Goal: Information Seeking & Learning: Learn about a topic

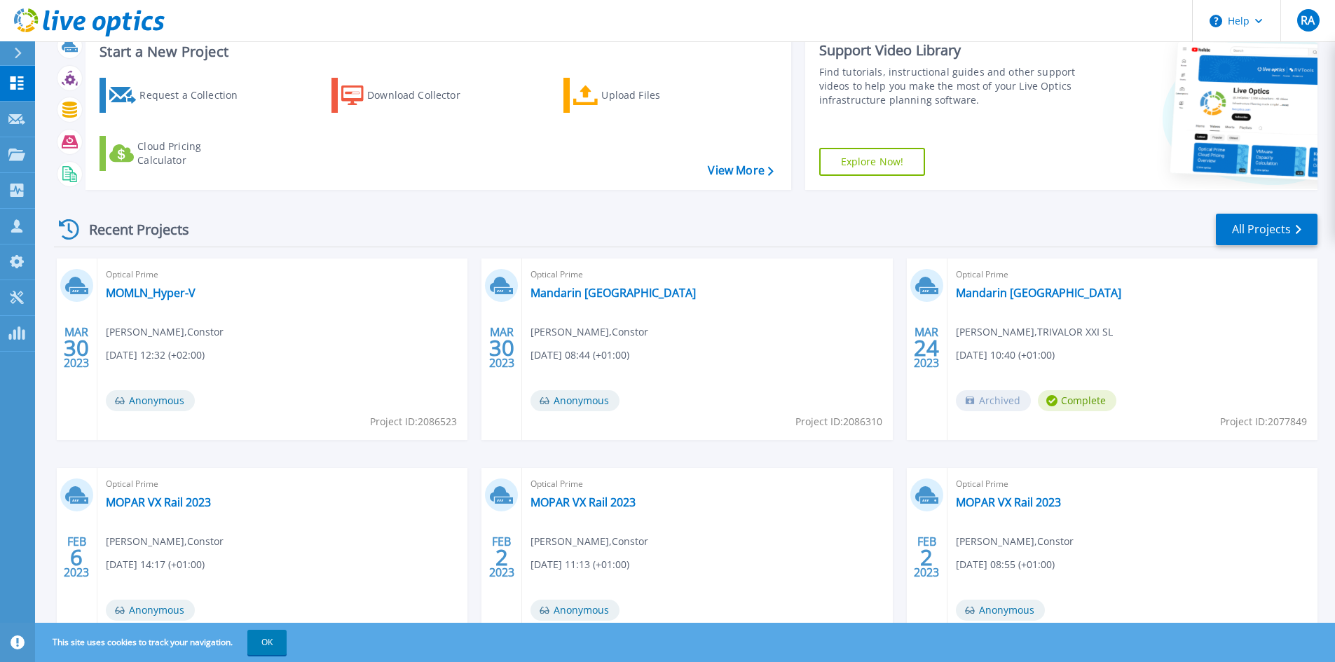
scroll to position [70, 0]
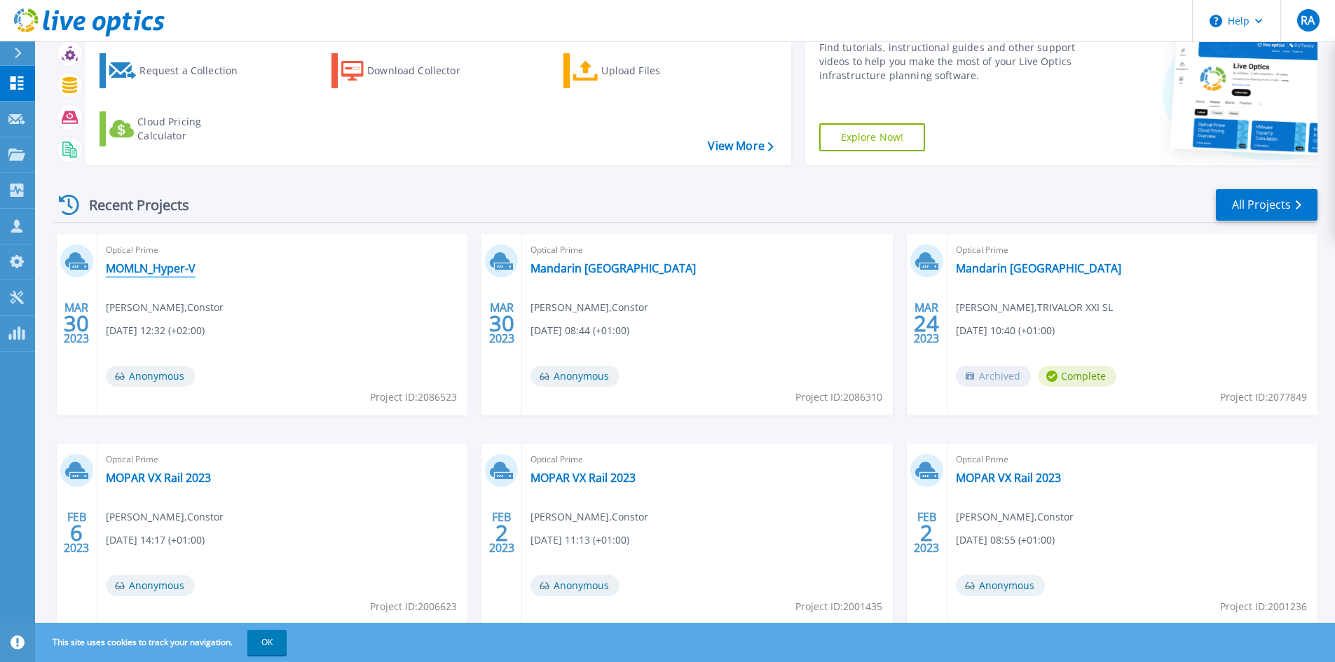
click at [182, 266] on link "MOMLN_Hyper-V" at bounding box center [151, 268] width 90 height 14
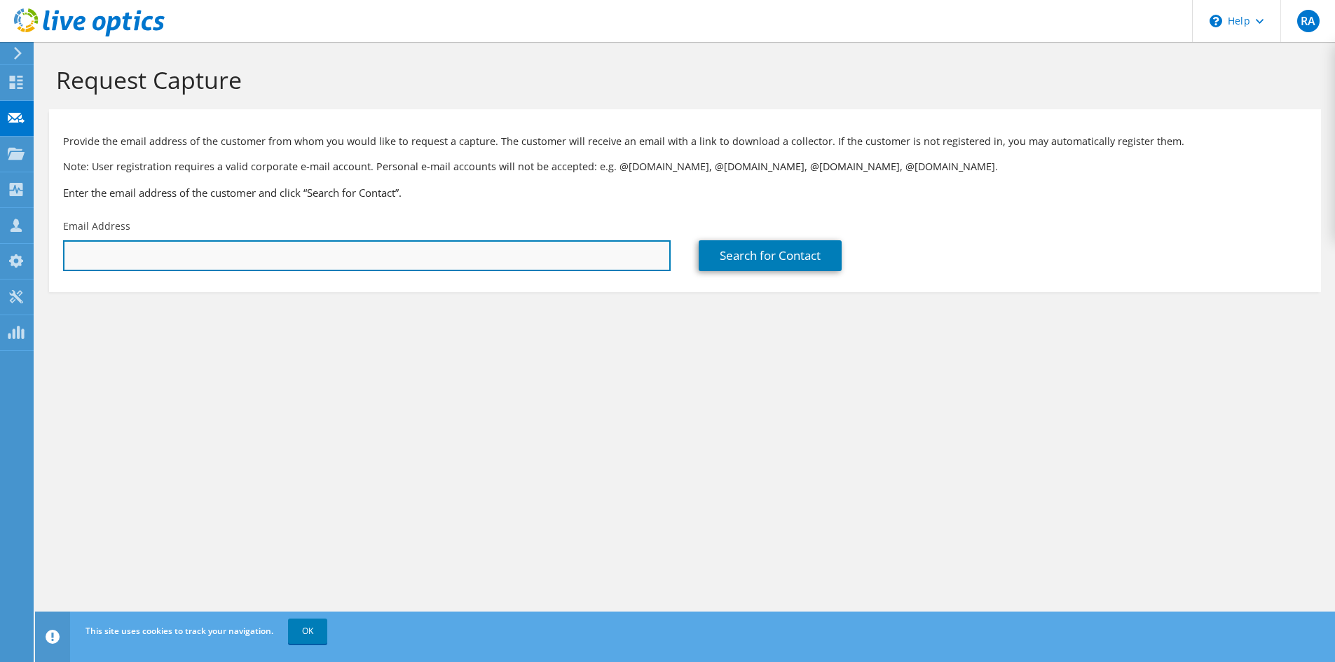
click at [475, 267] on input "text" at bounding box center [367, 255] width 608 height 31
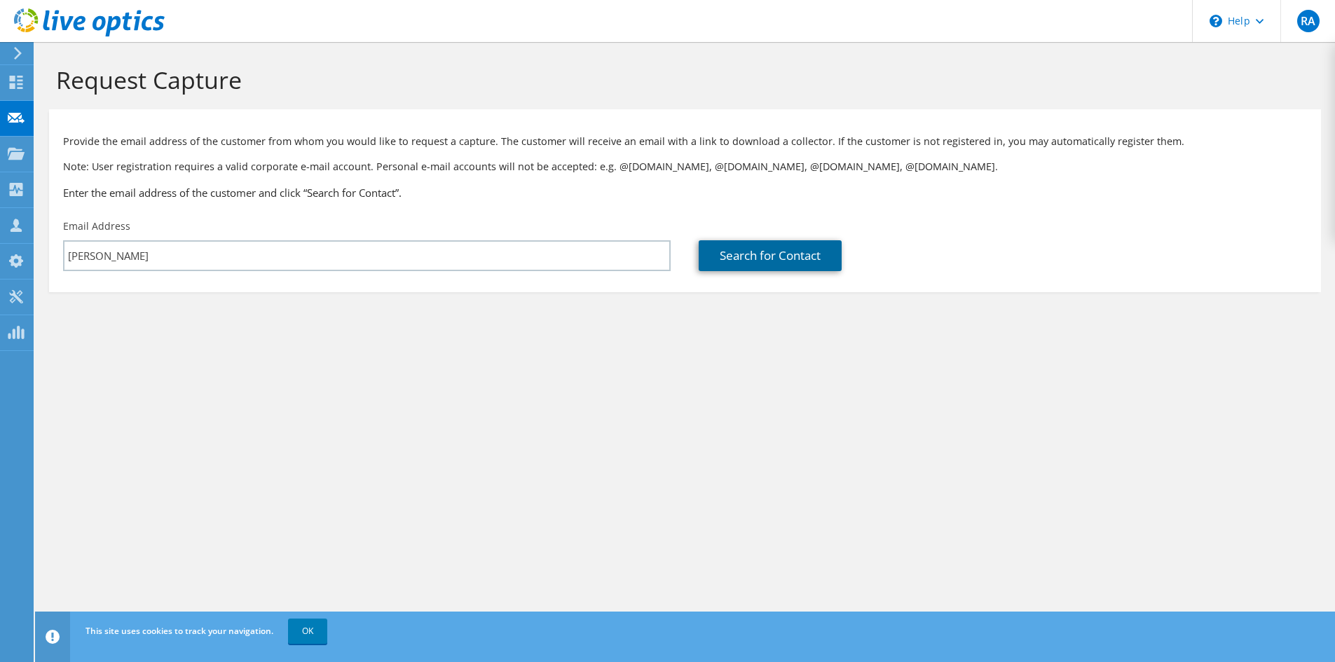
click at [749, 263] on link "Search for Contact" at bounding box center [770, 255] width 143 height 31
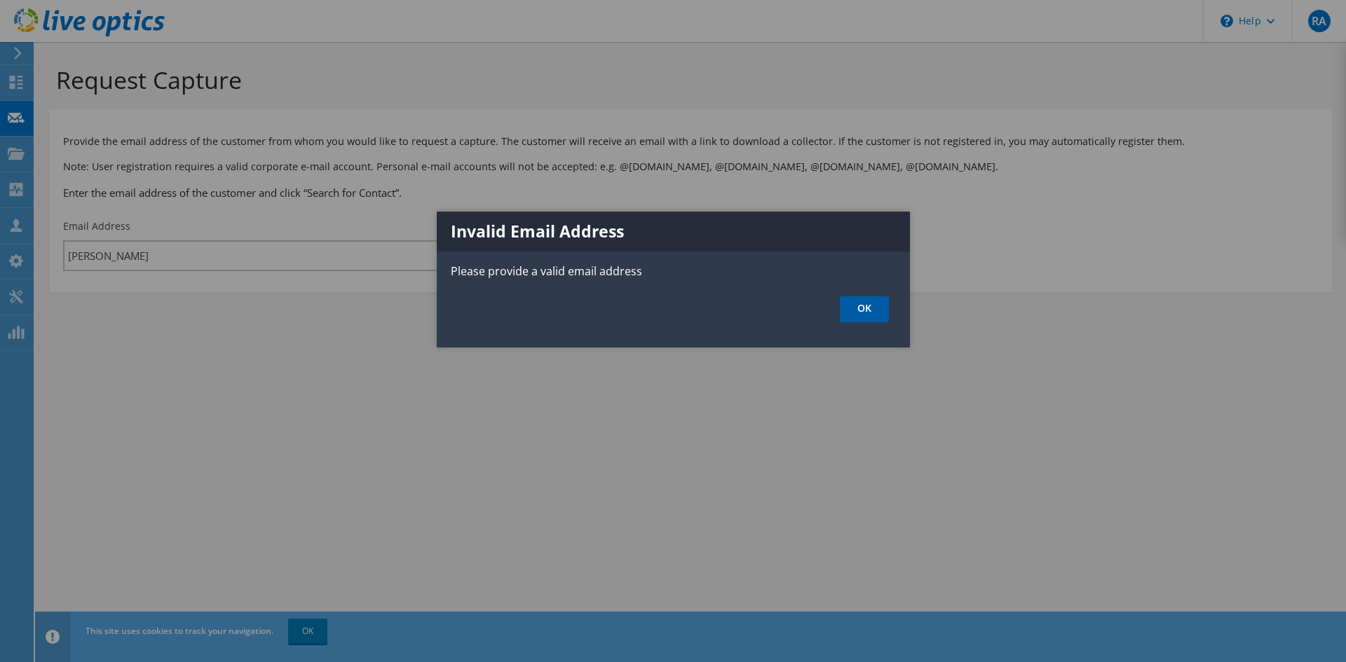
click at [875, 306] on link "OK" at bounding box center [864, 309] width 49 height 26
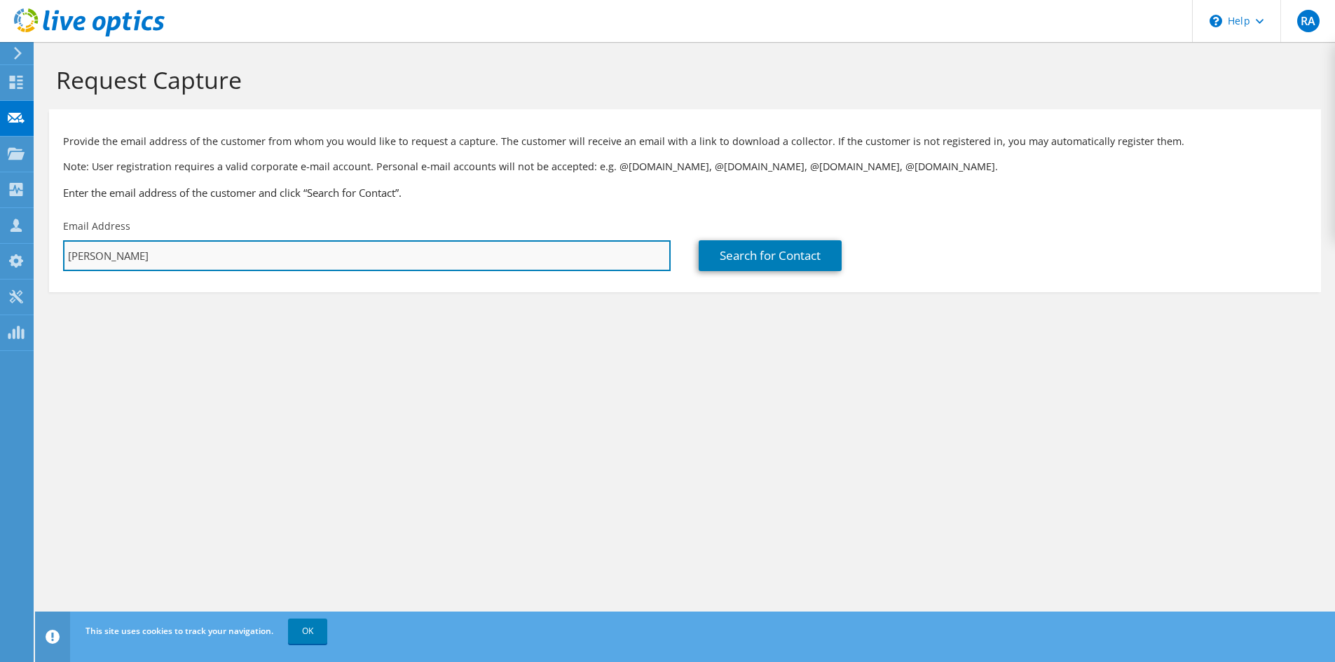
click at [222, 255] on input "andreas" at bounding box center [367, 255] width 608 height 31
click at [222, 254] on input "andreas" at bounding box center [367, 255] width 608 height 31
paste input "zografos@mohg.com"
type input "azografos@mohg.com"
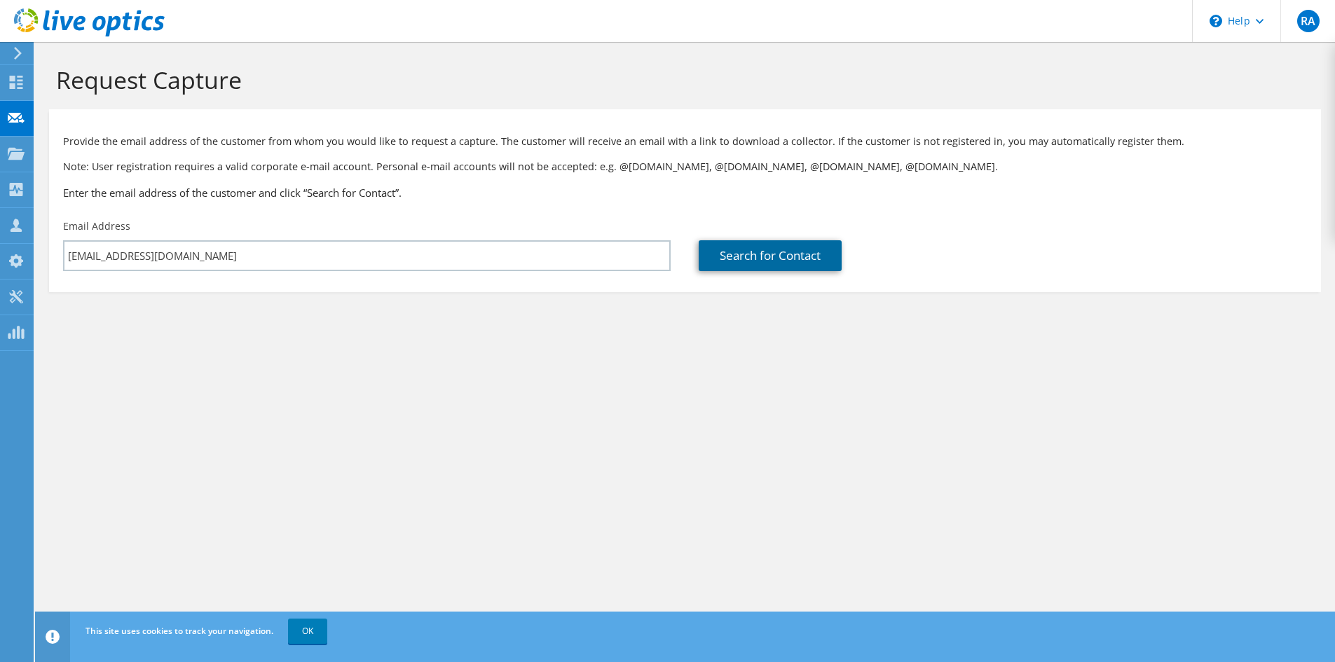
click at [821, 242] on link "Search for Contact" at bounding box center [770, 255] width 143 height 31
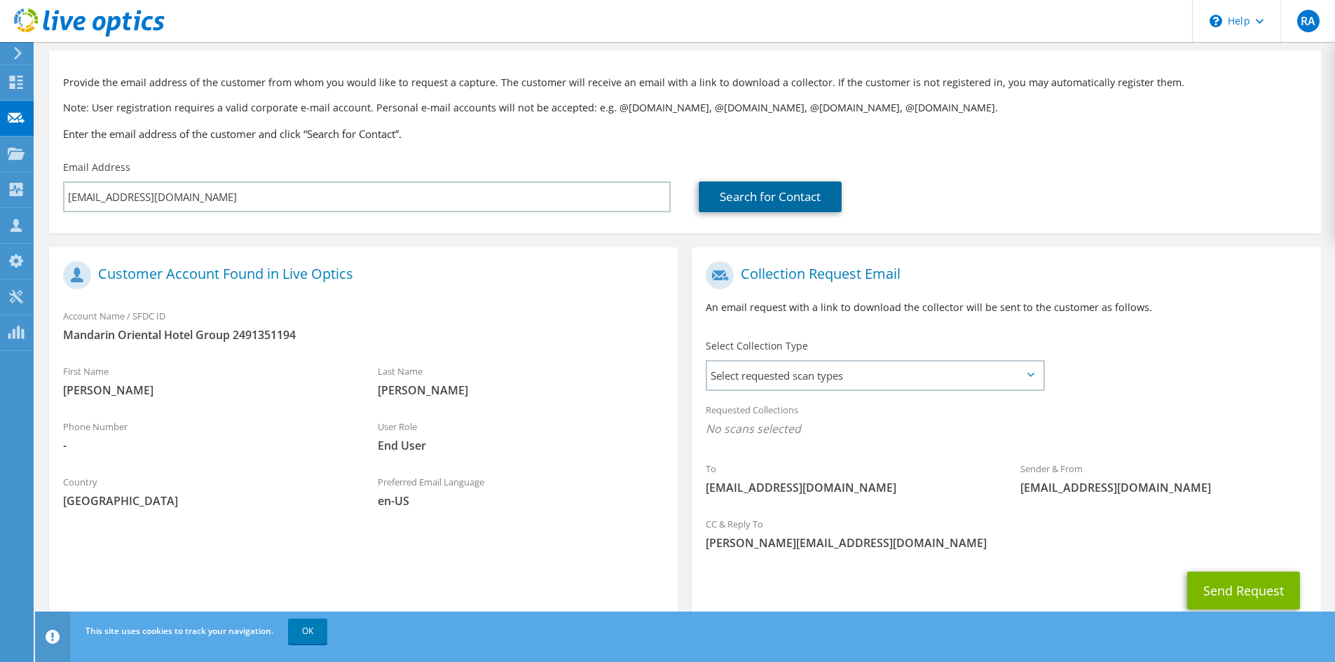
scroll to position [104, 0]
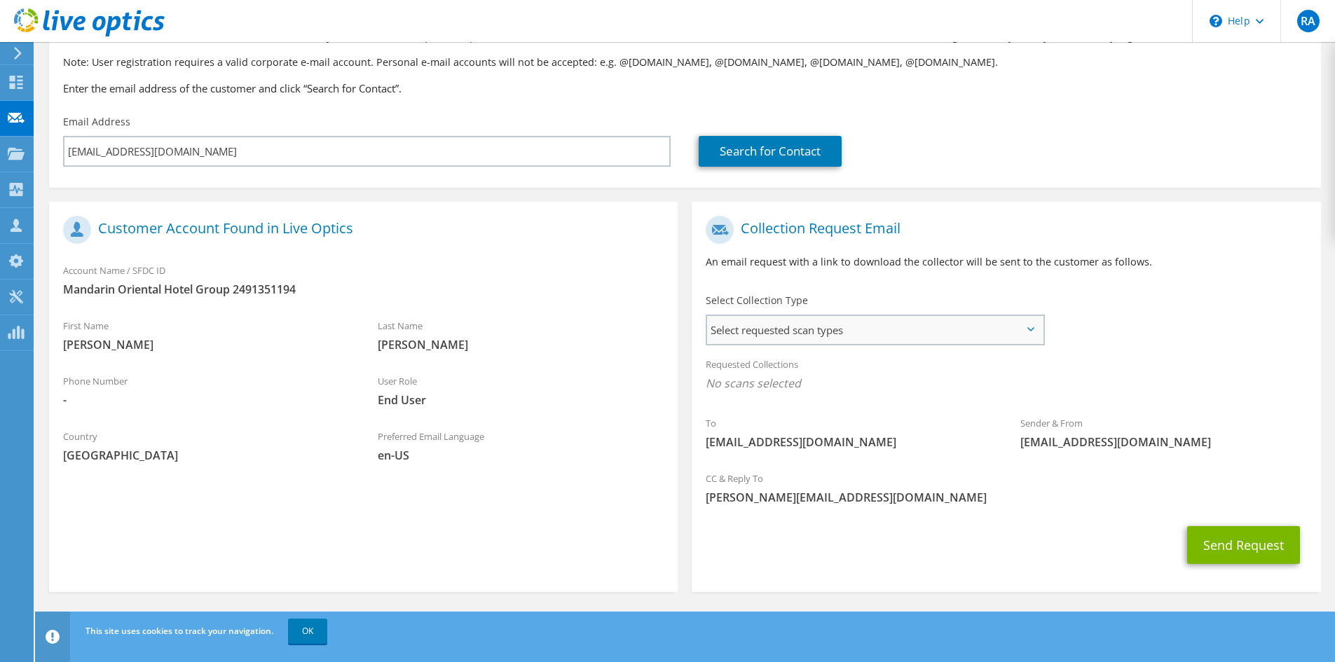
click at [1002, 334] on span "Select requested scan types" at bounding box center [875, 330] width 336 height 28
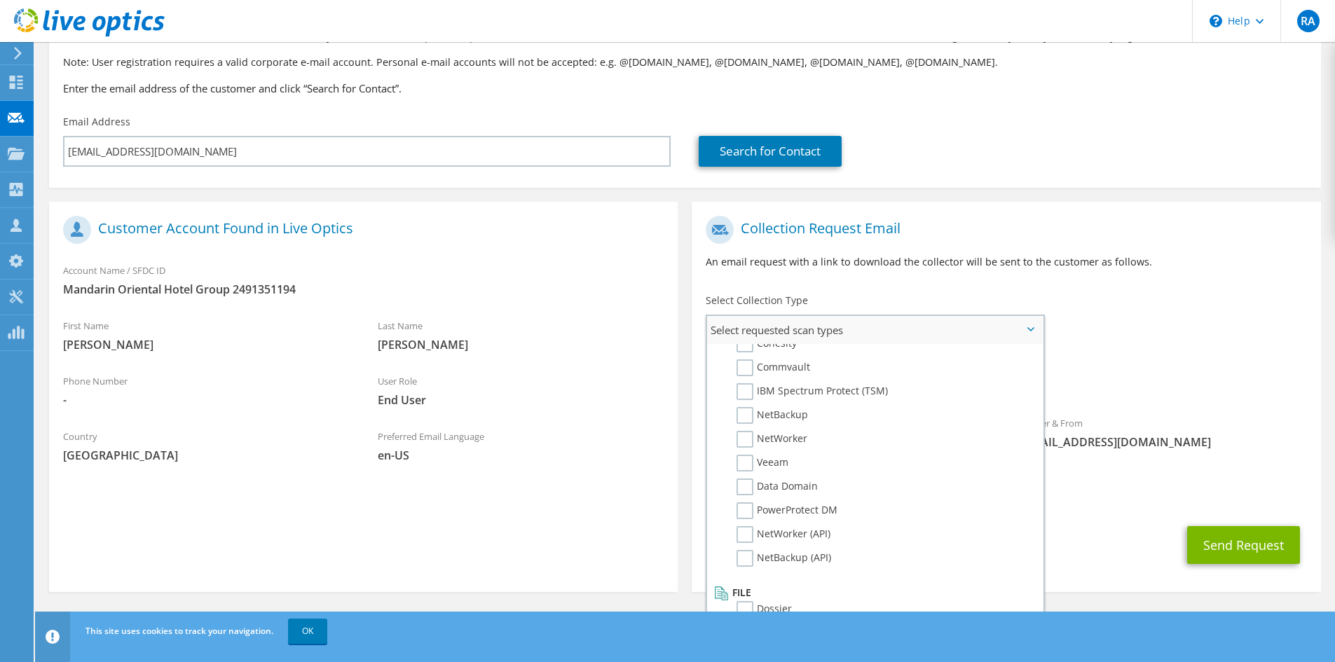
scroll to position [667, 0]
click at [1234, 424] on div "Sender & From liveoptics@liveoptics.com" at bounding box center [1164, 433] width 315 height 48
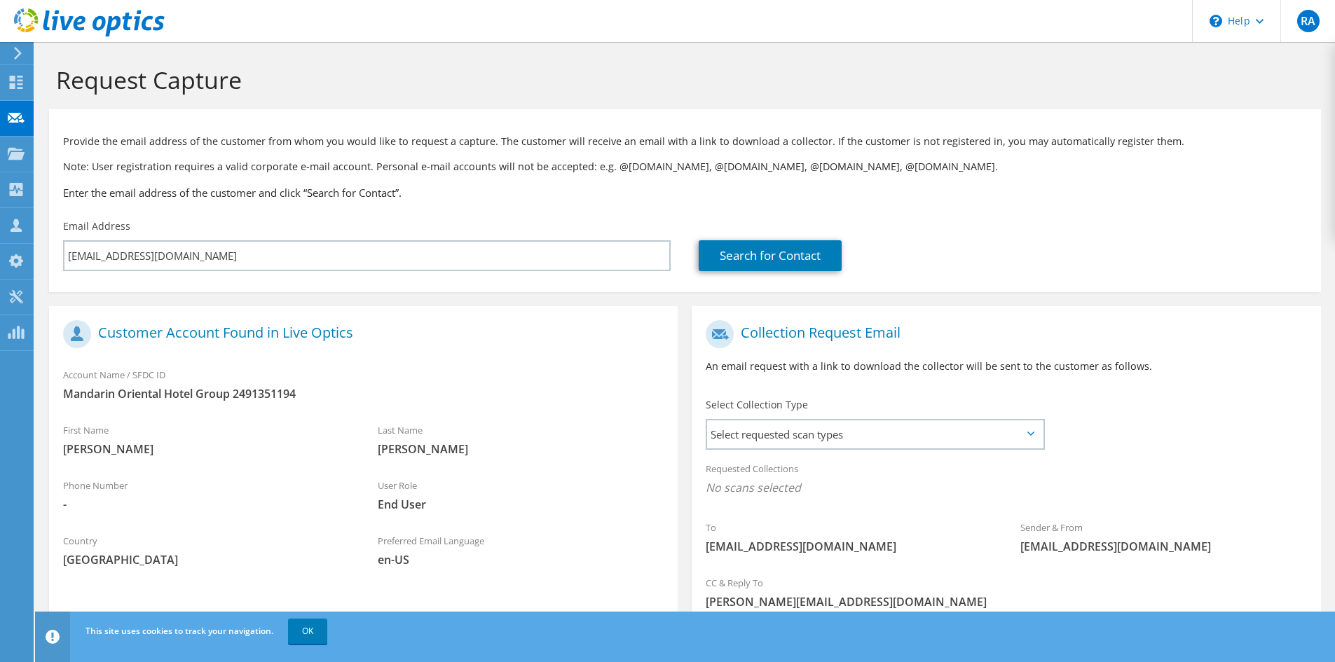
click at [79, 20] on use at bounding box center [89, 22] width 151 height 28
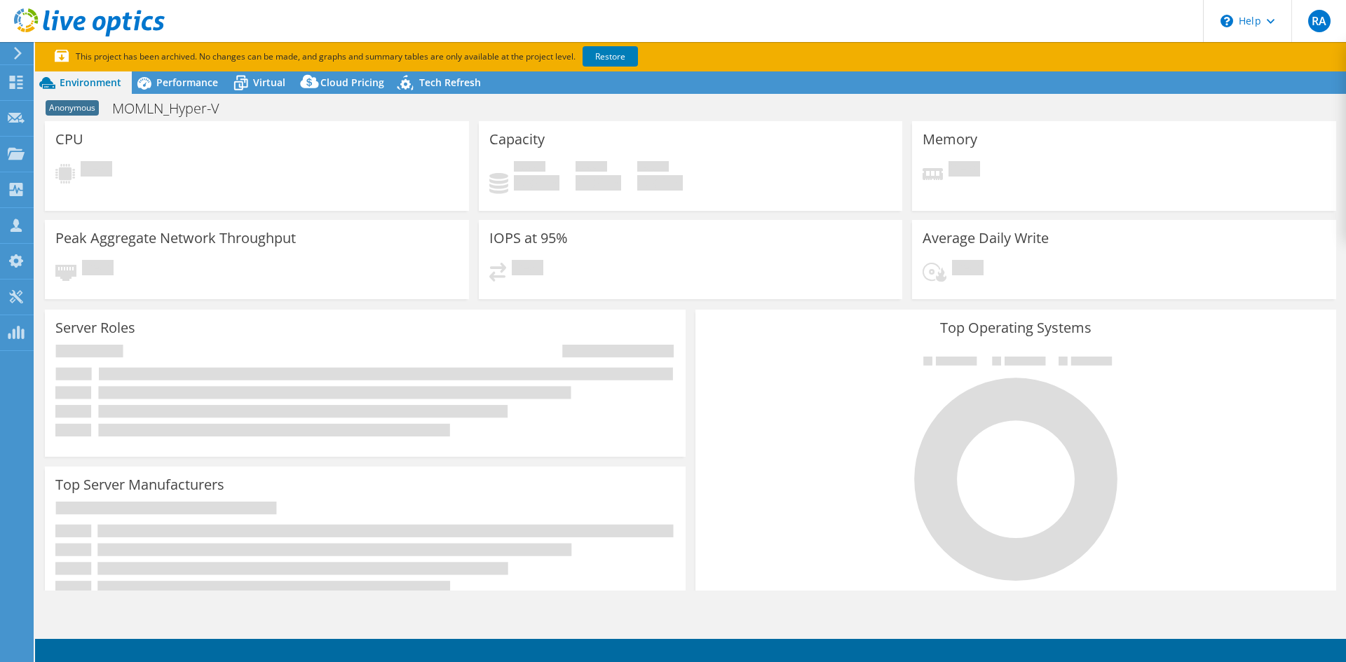
select select "USD"
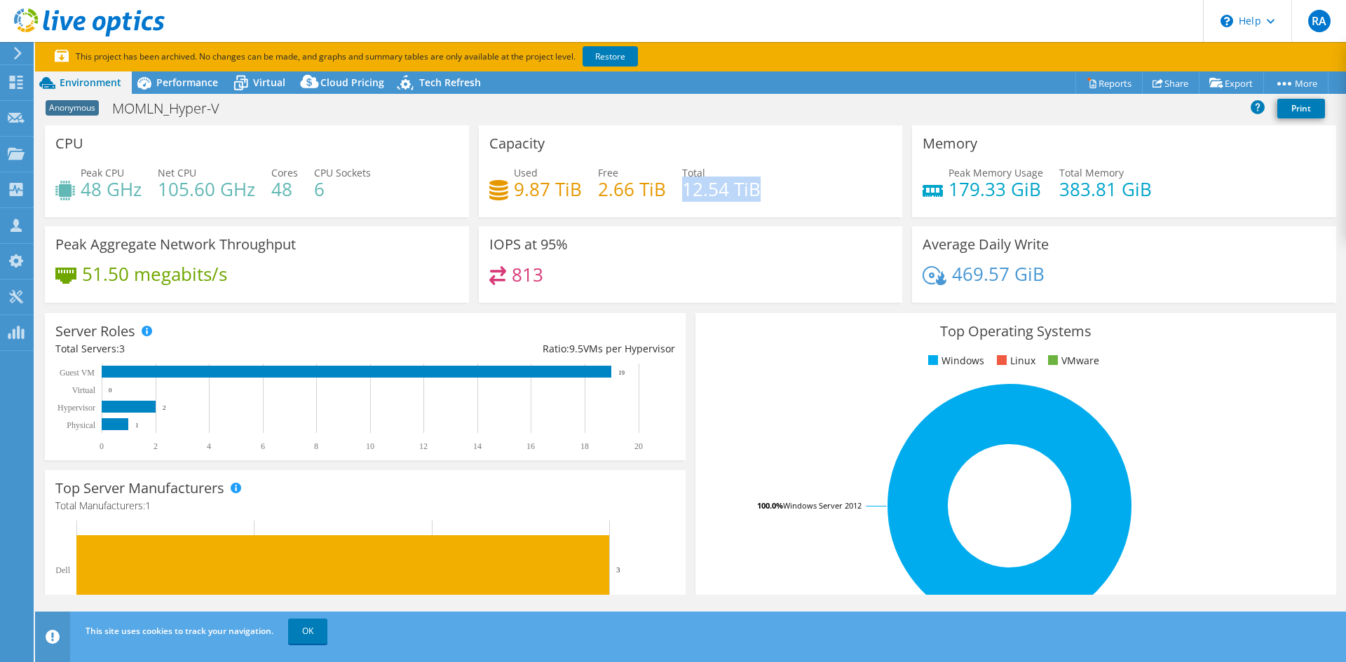
drag, startPoint x: 693, startPoint y: 193, endPoint x: 779, endPoint y: 189, distance: 87.0
click at [779, 189] on div "Used 9.87 TiB Free 2.66 TiB Total 12.54 TiB" at bounding box center [690, 188] width 403 height 46
drag, startPoint x: 528, startPoint y: 193, endPoint x: 561, endPoint y: 194, distance: 33.7
click at [561, 194] on h4 "9.87 TiB" at bounding box center [548, 189] width 68 height 15
drag, startPoint x: 601, startPoint y: 191, endPoint x: 655, endPoint y: 190, distance: 54.0
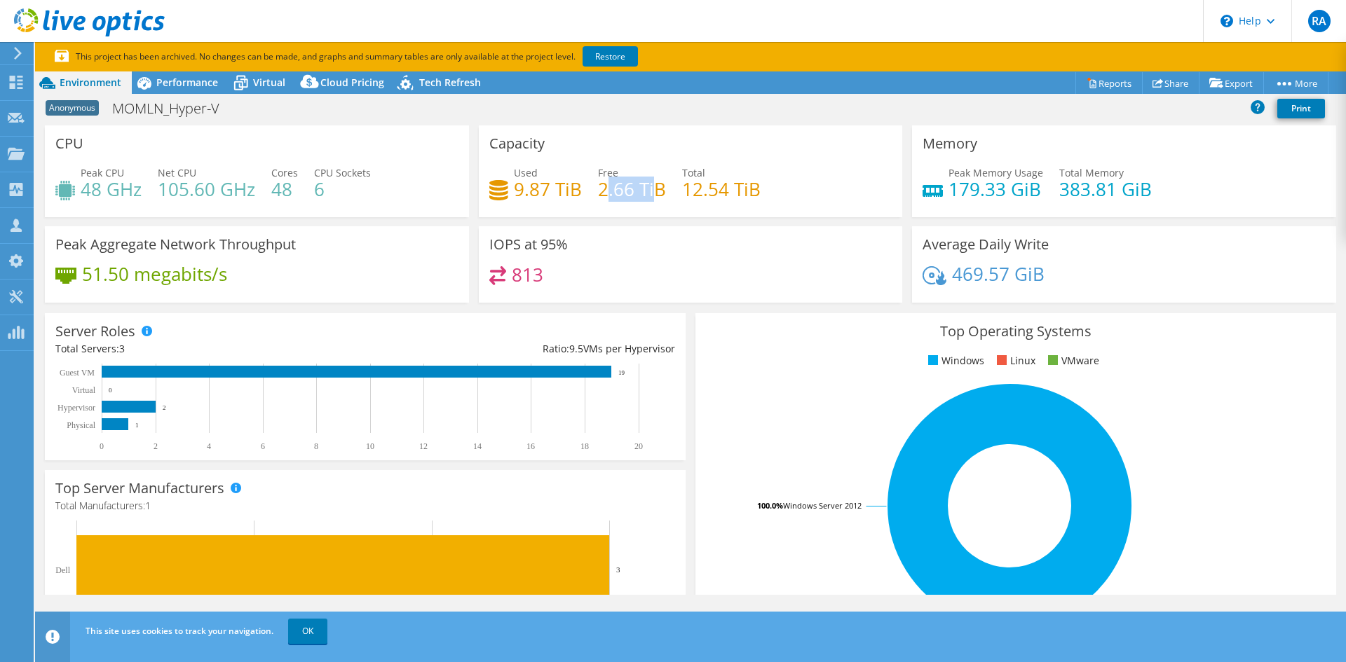
click at [655, 190] on h4 "2.66 TiB" at bounding box center [632, 189] width 68 height 15
click at [786, 171] on div "Used 9.87 TiB Free 2.66 TiB Total 12.54 TiB" at bounding box center [690, 188] width 403 height 46
click at [1314, 14] on span "RA" at bounding box center [1319, 21] width 22 height 22
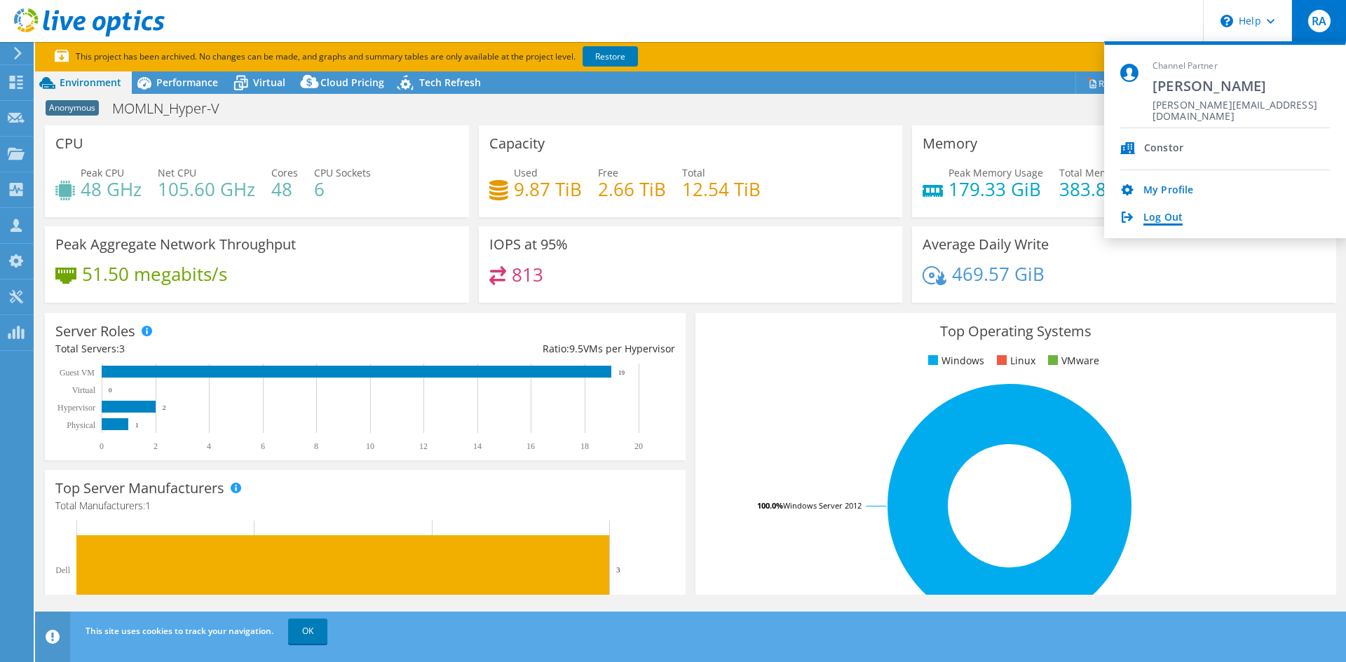
click at [1173, 220] on link "Log Out" at bounding box center [1162, 218] width 39 height 13
